Goal: Complete application form: Complete application form

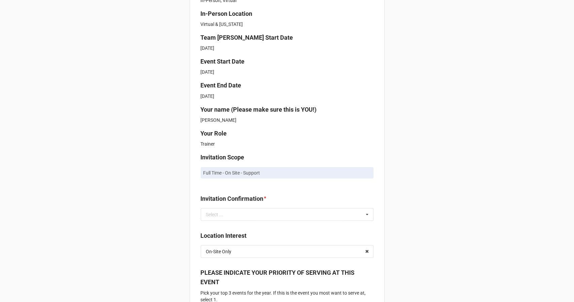
scroll to position [252, 0]
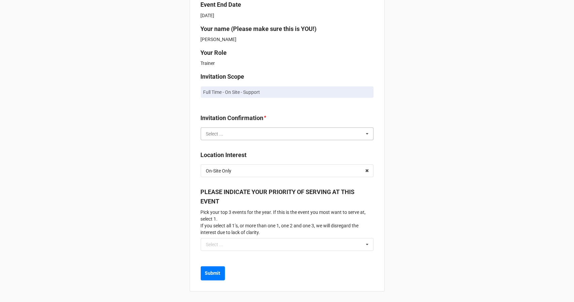
click at [243, 136] on input "text" at bounding box center [287, 134] width 172 height 12
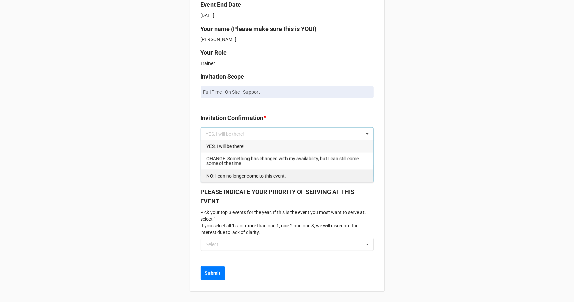
click at [224, 177] on span "NO: I can no longer come to this event." at bounding box center [246, 175] width 80 height 5
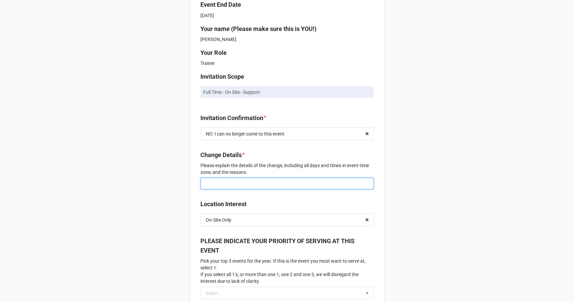
click at [218, 184] on input at bounding box center [287, 183] width 173 height 11
paste input "Thank you so much for the invitation. As you already know, I don’t have the fin…"
click at [319, 184] on input "Thank you so much for the invitation. As I already informed you last month, I d…" at bounding box center [287, 183] width 173 height 11
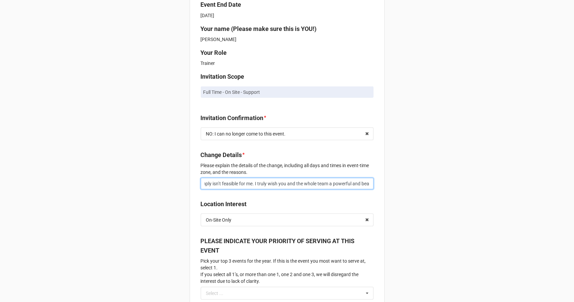
click at [260, 185] on input "Thank you so much for the invitation. As I already informed you last month, I d…" at bounding box center [287, 183] width 173 height 11
type input "Thank you so much for the invitation. As I already informed you last month, I d…"
click at [297, 220] on input "text" at bounding box center [287, 220] width 172 height 12
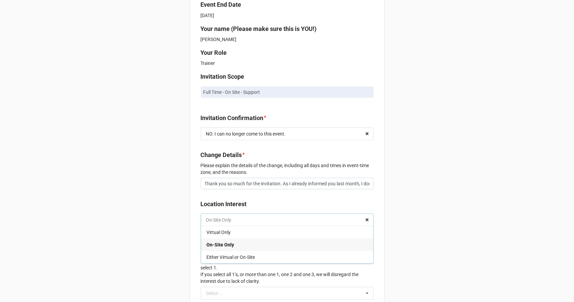
click at [268, 223] on input "text" at bounding box center [287, 220] width 172 height 12
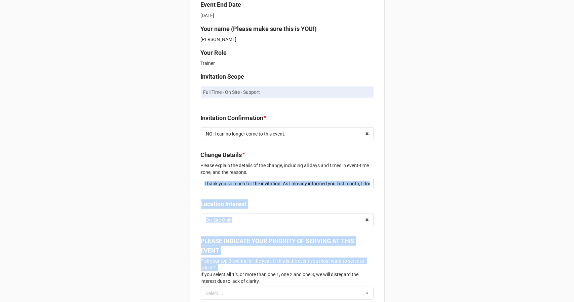
drag, startPoint x: 487, startPoint y: 195, endPoint x: 574, endPoint y: 263, distance: 110.4
click at [574, 263] on div "TeamTony Portal UPW [US_STATE] 2025 Marking YES below means you understand, if …" at bounding box center [287, 151] width 574 height 302
click at [521, 259] on div "TeamTony Portal UPW [US_STATE] 2025 Marking YES below means you understand, if …" at bounding box center [287, 49] width 574 height 603
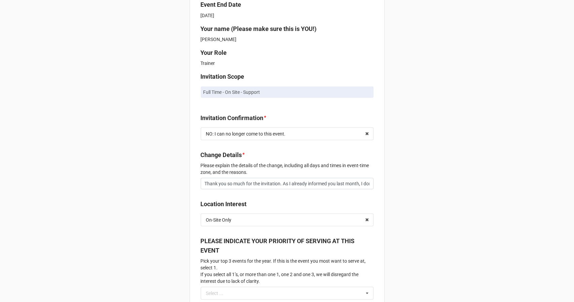
scroll to position [301, 0]
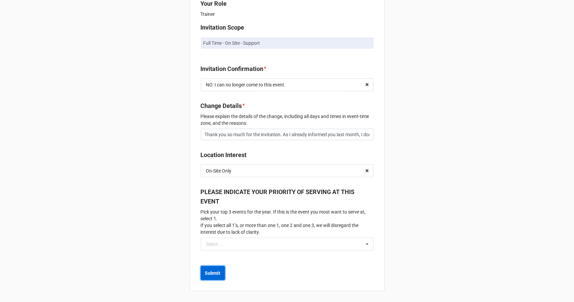
click at [208, 273] on b "Submit" at bounding box center [212, 273] width 15 height 7
